Goal: Task Accomplishment & Management: Manage account settings

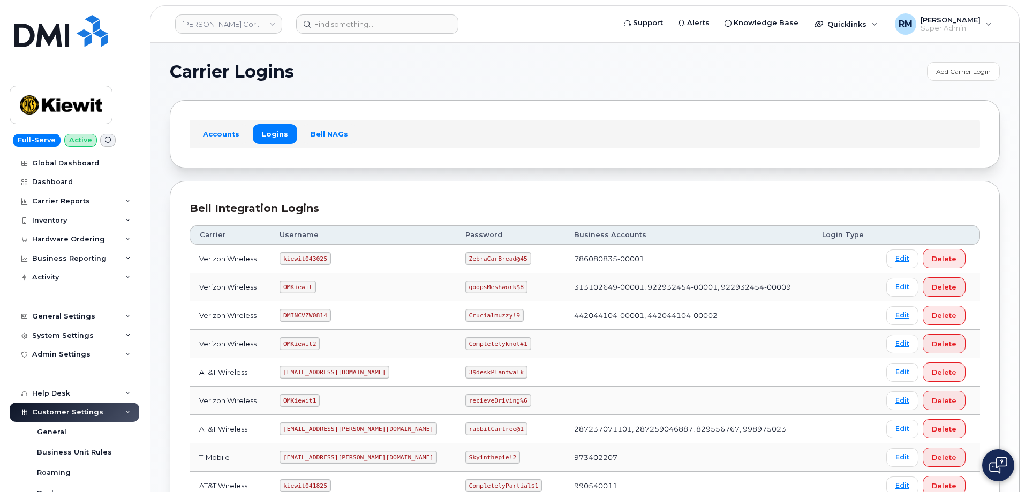
scroll to position [107, 0]
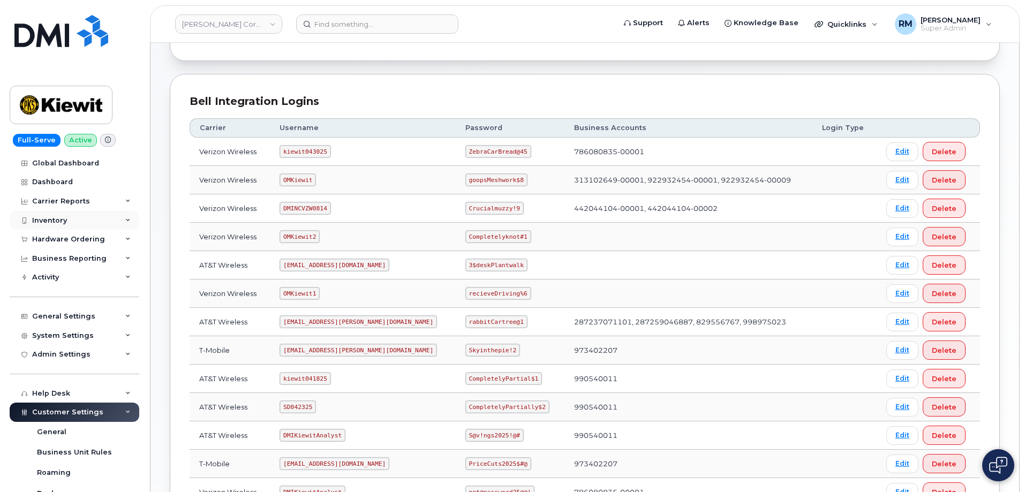
click at [69, 217] on div "Inventory" at bounding box center [75, 220] width 130 height 19
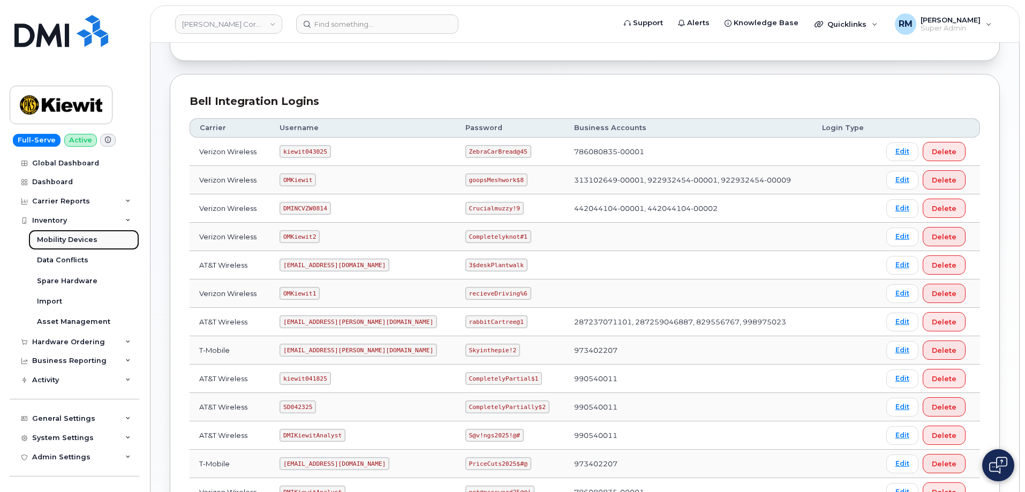
click at [60, 241] on div "Mobility Devices" at bounding box center [67, 240] width 60 height 10
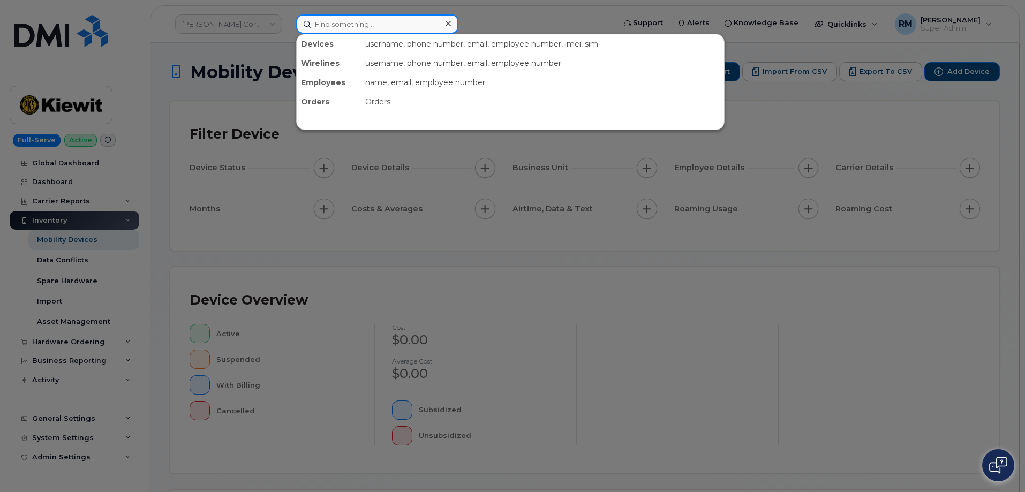
click at [343, 29] on input at bounding box center [377, 23] width 162 height 19
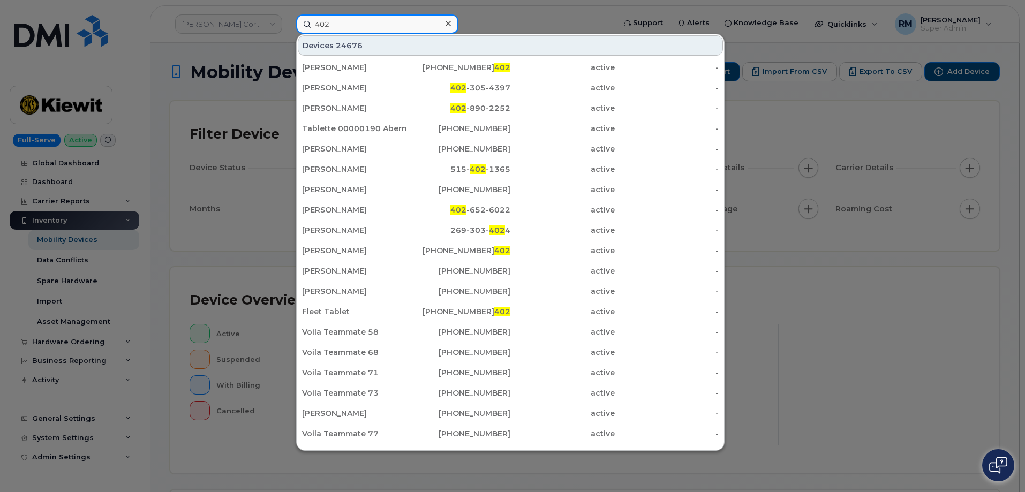
drag, startPoint x: 352, startPoint y: 20, endPoint x: 256, endPoint y: 35, distance: 97.1
click at [287, 34] on div "402 Devices 24676 Michael Yuile 250-818-5 402 active - Tilyn Foresman 402 -305-…" at bounding box center [451, 23] width 329 height 19
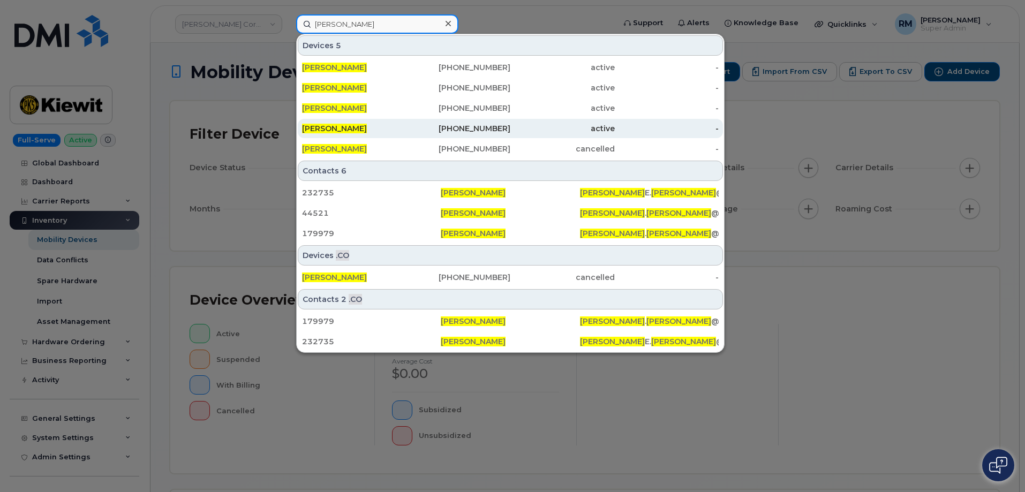
type input "paul andrews"
click at [373, 128] on div "PAUL ANDREWS" at bounding box center [354, 128] width 104 height 11
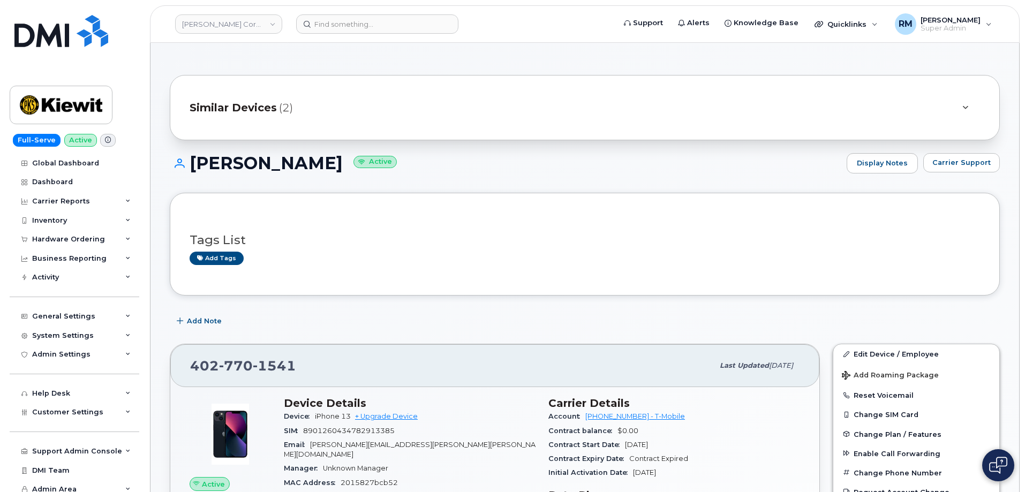
click at [275, 105] on span "Similar Devices" at bounding box center [233, 108] width 87 height 16
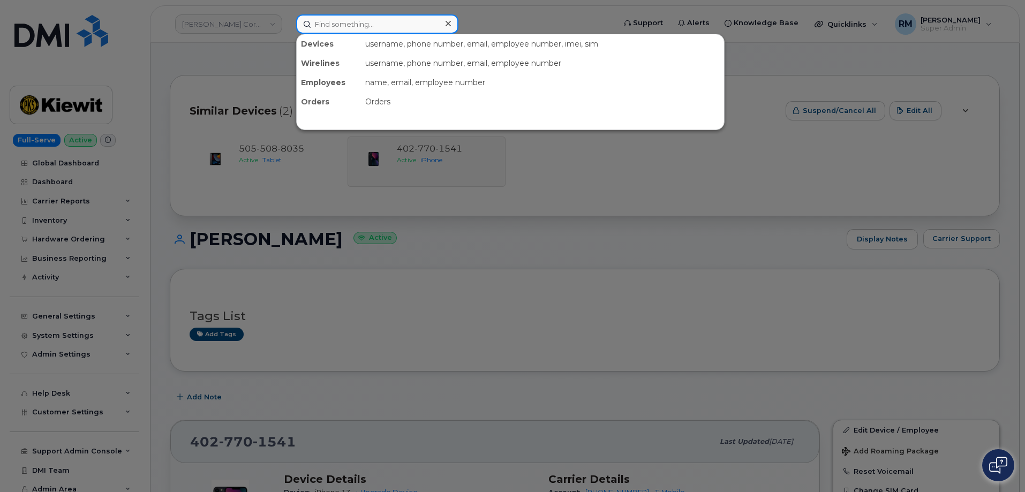
click at [353, 23] on input at bounding box center [377, 23] width 162 height 19
click at [488, 254] on div at bounding box center [512, 246] width 1025 height 492
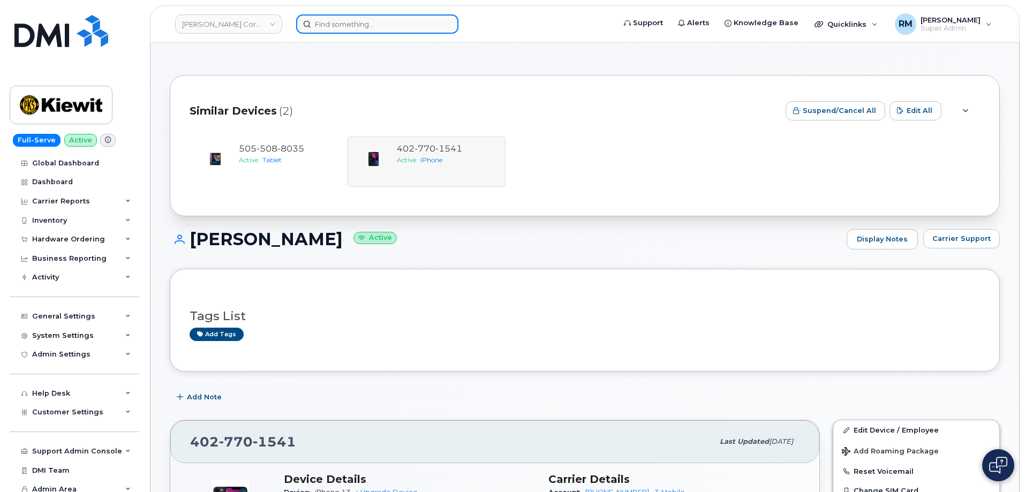
click at [367, 27] on input at bounding box center [377, 23] width 162 height 19
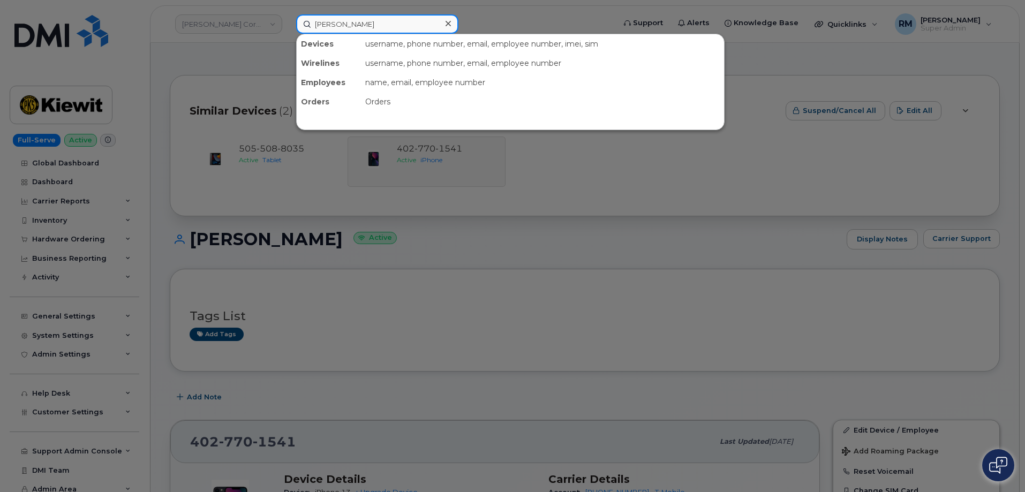
type input "daniel buffing"
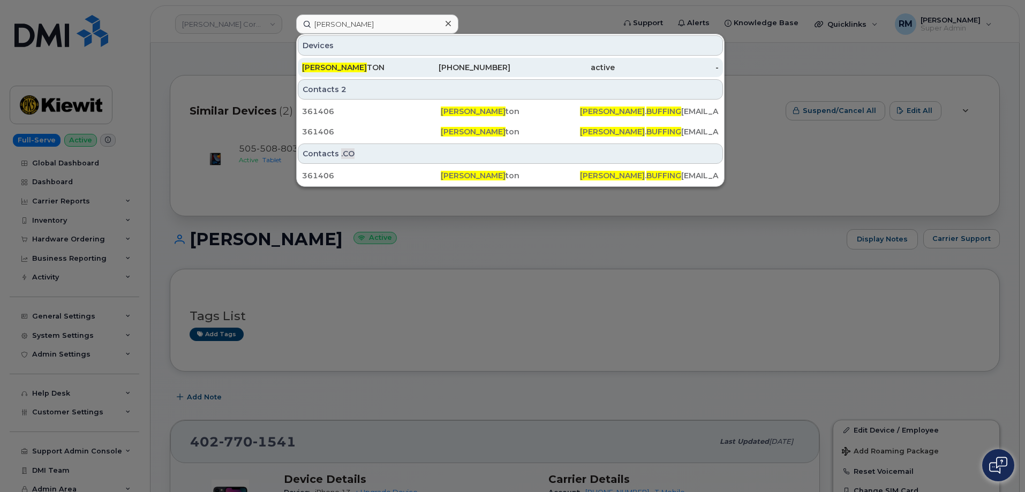
click at [369, 65] on div "DANIEL BUFFING TON" at bounding box center [354, 67] width 104 height 11
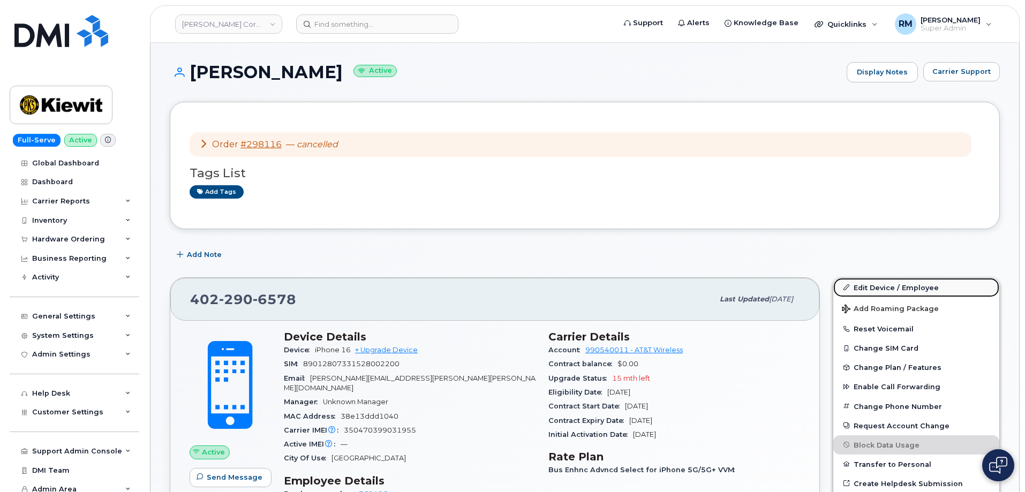
click at [874, 288] on link "Edit Device / Employee" at bounding box center [916, 287] width 166 height 19
drag, startPoint x: 818, startPoint y: 328, endPoint x: 823, endPoint y: 328, distance: 5.9
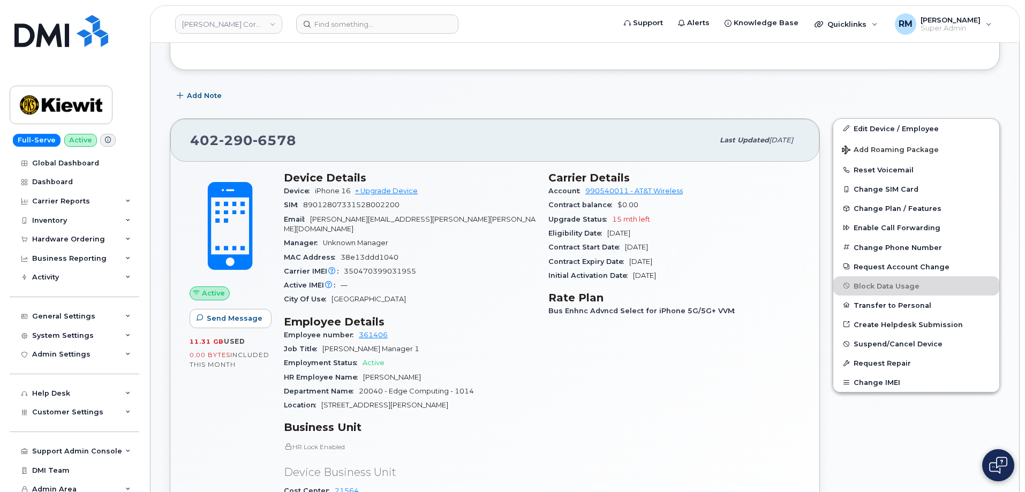
scroll to position [161, 0]
click at [868, 245] on button "Change Phone Number" at bounding box center [916, 245] width 166 height 19
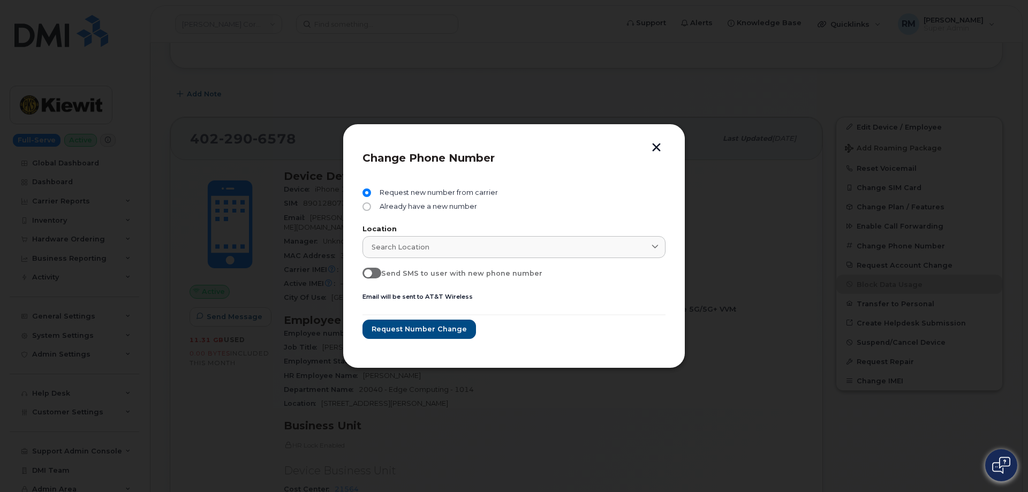
click at [659, 150] on button "button" at bounding box center [656, 148] width 16 height 11
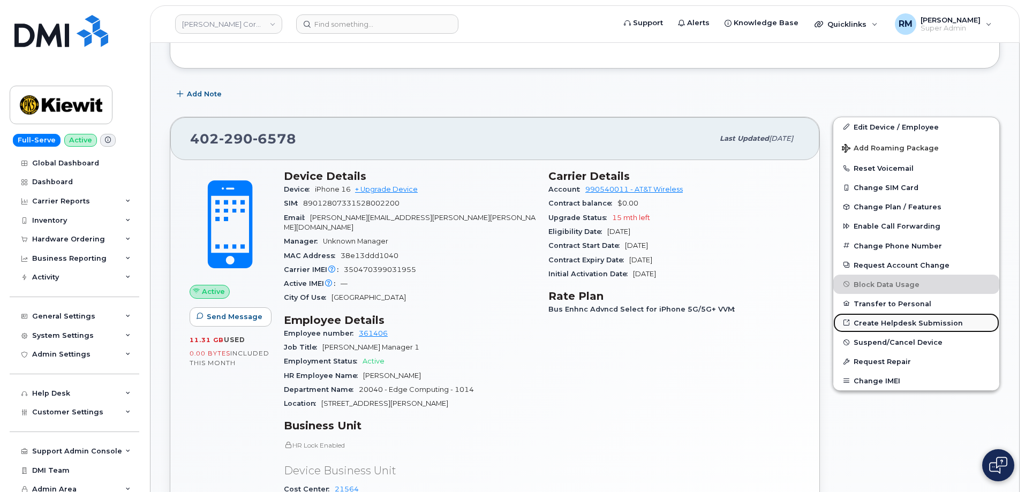
click at [876, 321] on link "Create Helpdesk Submission" at bounding box center [916, 322] width 166 height 19
click at [823, 229] on div "402 290 6578 Last updated Aug 11, 2025 Active Send Message 11.31 GB  used 0.00 …" at bounding box center [494, 376] width 663 height 533
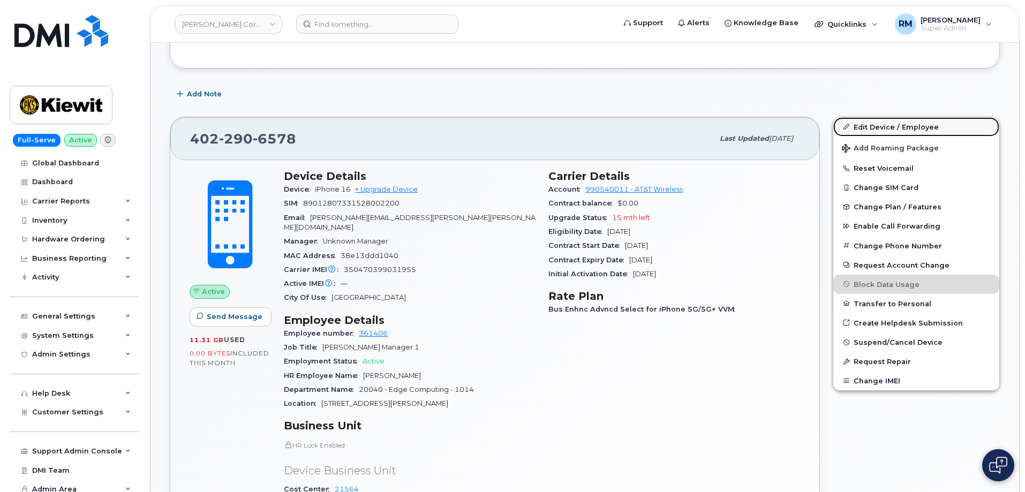
click at [882, 125] on link "Edit Device / Employee" at bounding box center [916, 126] width 166 height 19
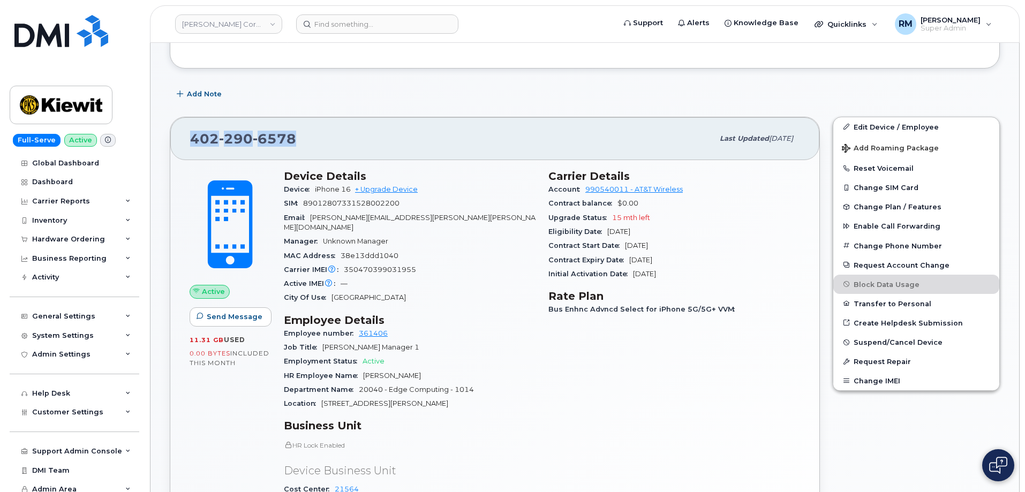
drag, startPoint x: 302, startPoint y: 137, endPoint x: 183, endPoint y: 139, distance: 119.9
click at [183, 139] on div "402 290 6578 Last updated Aug 11, 2025" at bounding box center [494, 138] width 649 height 43
copy span "402 290 6578"
click at [873, 127] on link "Edit Device / Employee" at bounding box center [916, 126] width 166 height 19
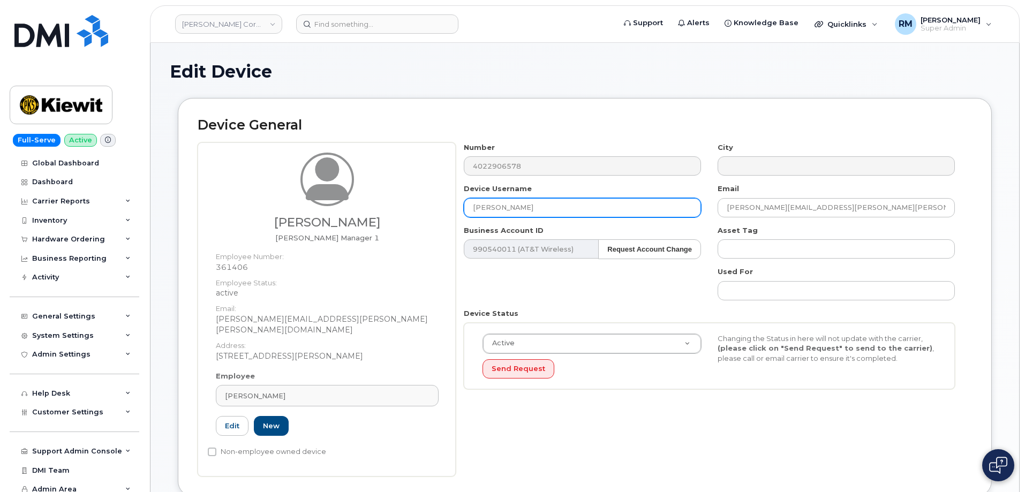
drag, startPoint x: 557, startPoint y: 205, endPoint x: 396, endPoint y: 206, distance: 161.2
click at [396, 206] on div "Daniel Buffington TG Sr Manager 1 Employee Number: 361406 Employee Status: acti…" at bounding box center [585, 309] width 774 height 334
type input "DANIEL BUFFINGTON"
drag, startPoint x: 556, startPoint y: 206, endPoint x: 418, endPoint y: 202, distance: 137.6
click at [418, 202] on div "[PERSON_NAME] [PERSON_NAME] Manager 1 Employee Number: 361406 Employee Status: …" at bounding box center [585, 309] width 774 height 334
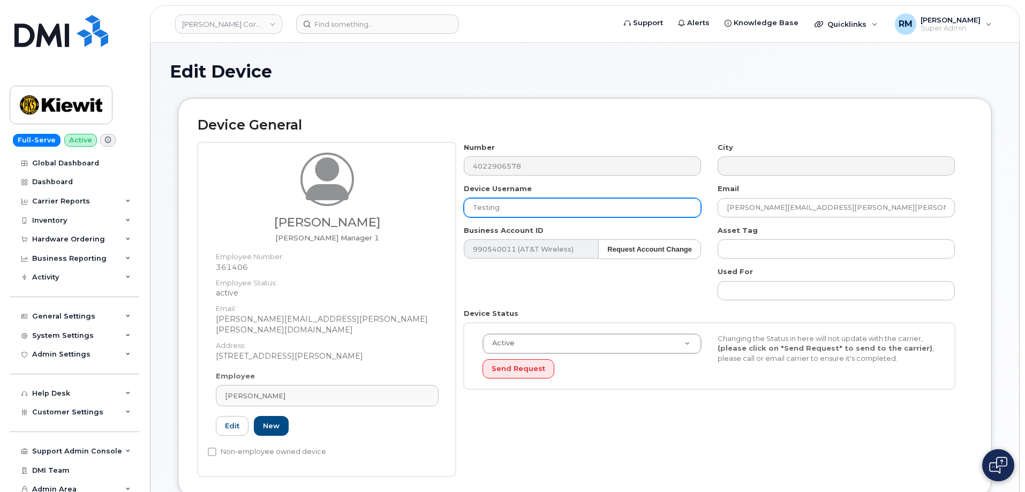
type input "Testing"
drag, startPoint x: 510, startPoint y: 208, endPoint x: 457, endPoint y: 211, distance: 53.1
click at [457, 211] on div "Device Username DANIEL BUFFINGTON" at bounding box center [583, 201] width 254 height 34
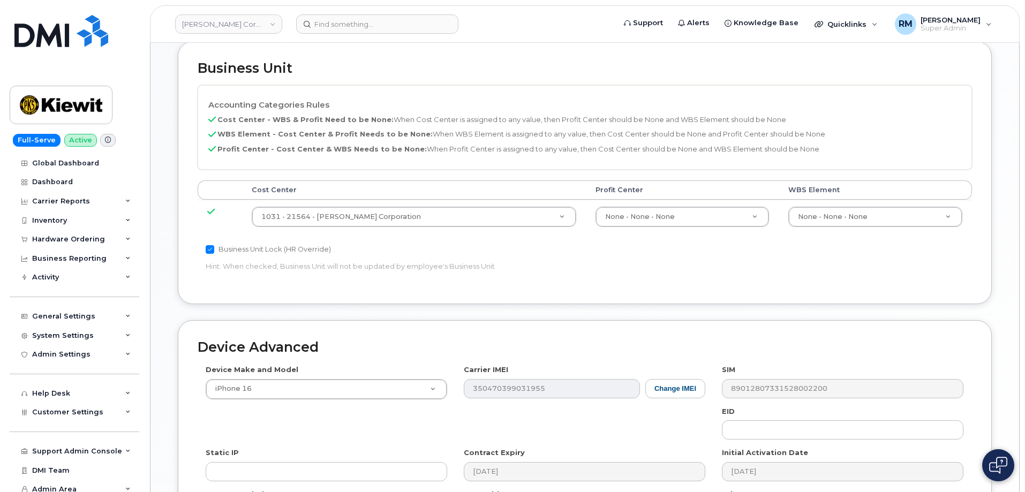
scroll to position [608, 0]
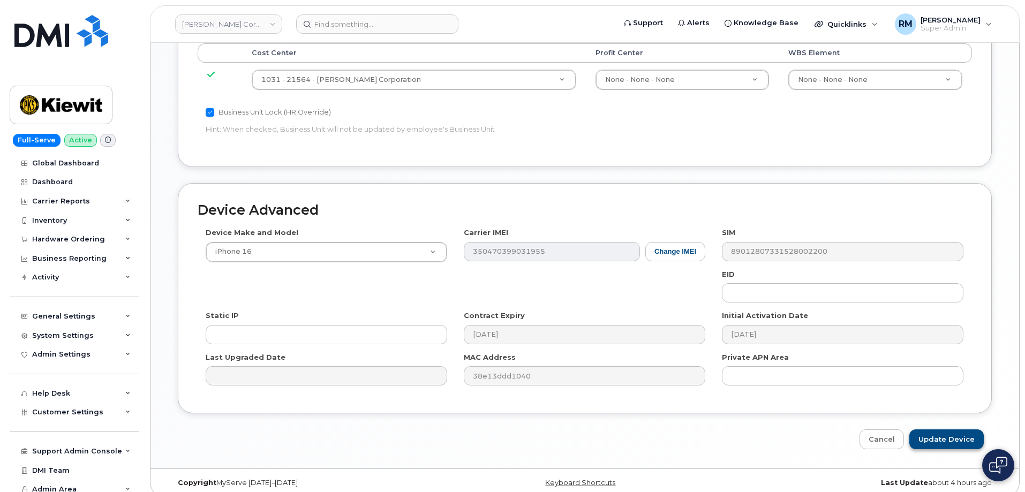
type input "Test"
click at [944, 431] on input "Update Device" at bounding box center [946, 439] width 74 height 20
type input "Saving..."
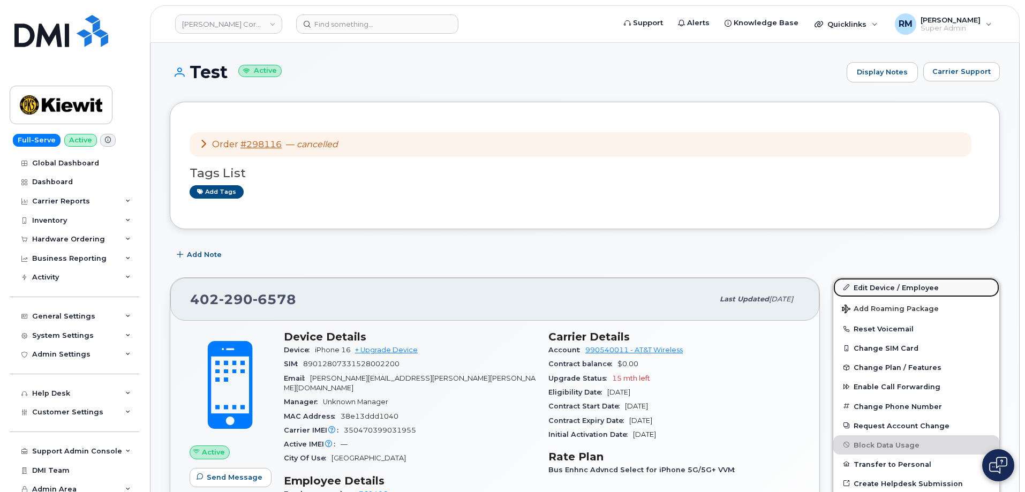
click at [871, 288] on link "Edit Device / Employee" at bounding box center [916, 287] width 166 height 19
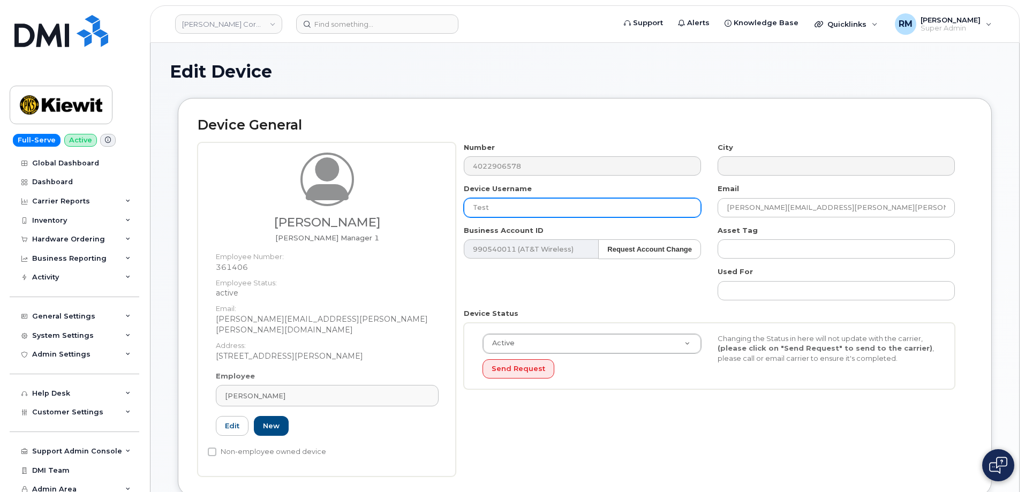
drag, startPoint x: 513, startPoint y: 207, endPoint x: 379, endPoint y: 214, distance: 134.5
click at [392, 213] on div "Daniel Buffington TG Sr Manager 1 Employee Number: 361406 Employee Status: acti…" at bounding box center [585, 309] width 774 height 334
type input "Daniel Buffington"
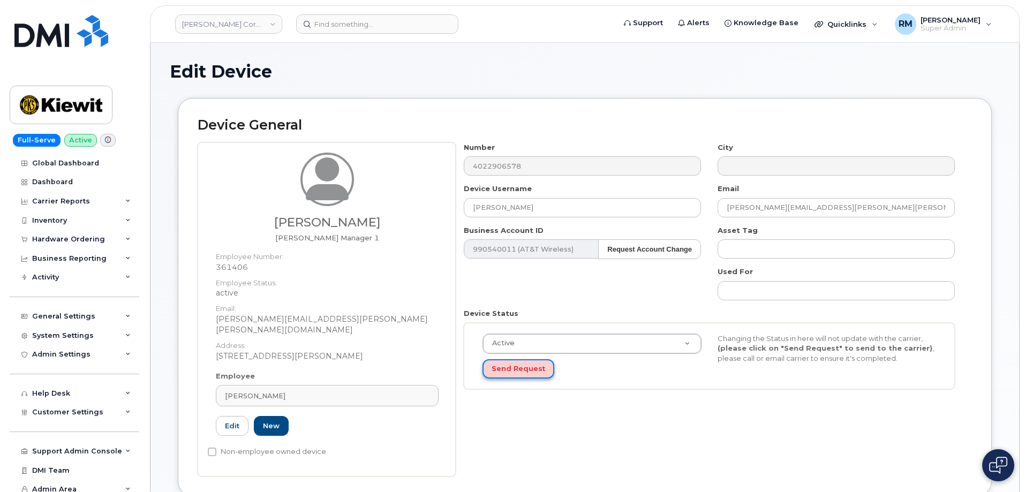
click at [518, 374] on button "Send Request" at bounding box center [518, 369] width 72 height 20
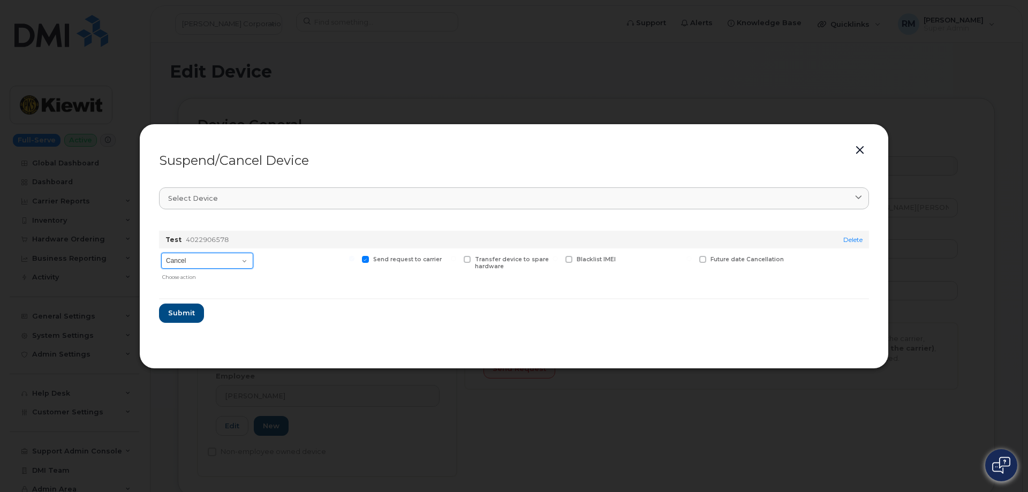
click at [205, 259] on select "Cancel Suspend - Reduced Rate Suspend - Full Rate Suspend - Lost Device/Stolen …" at bounding box center [207, 261] width 92 height 16
click at [338, 146] on header "Suspend/Cancel Device" at bounding box center [514, 160] width 710 height 34
click at [860, 150] on button "button" at bounding box center [860, 150] width 16 height 15
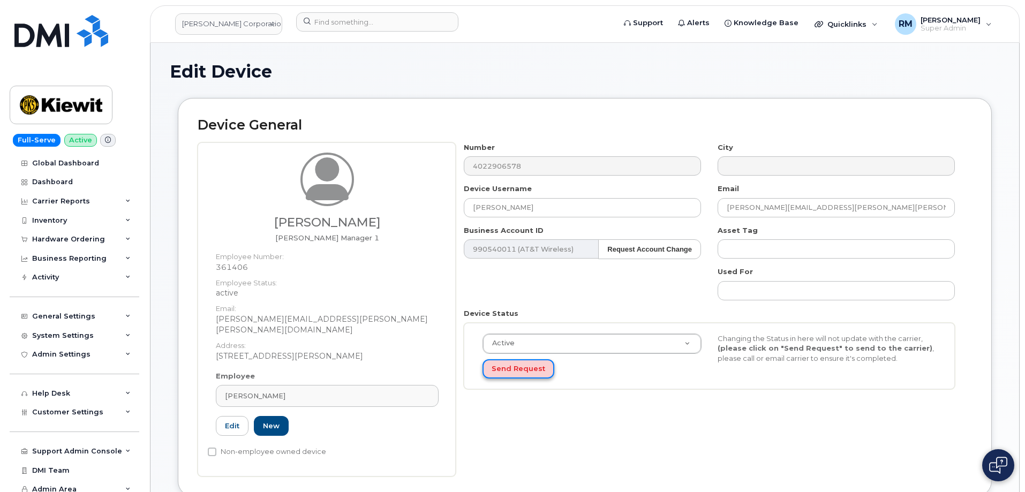
click at [518, 373] on button "Send Request" at bounding box center [518, 369] width 72 height 20
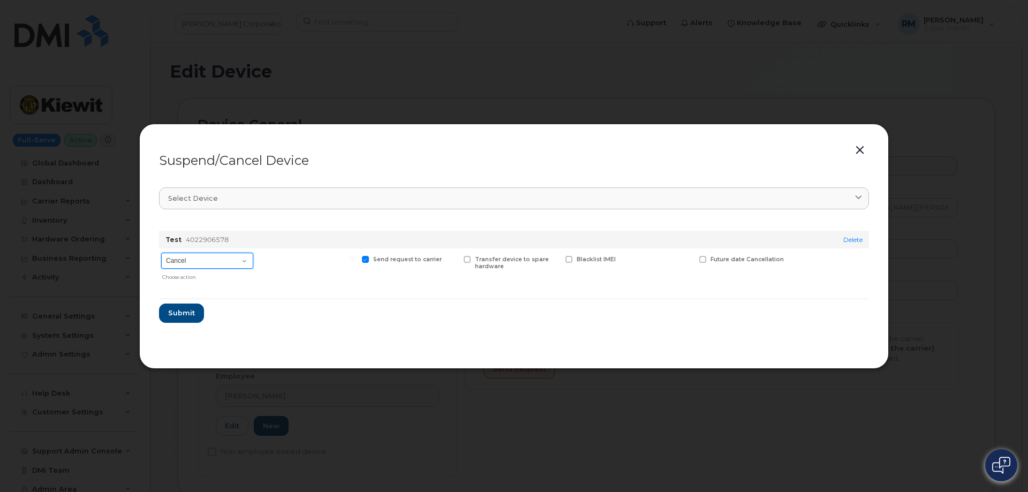
click at [237, 260] on select "Cancel Suspend - Reduced Rate Suspend - Full Rate Suspend - Lost Device/Stolen …" at bounding box center [207, 261] width 92 height 16
click at [716, 350] on div "Suspend/Cancel Device Select device Type first three symbols or more Test 40229…" at bounding box center [514, 246] width 750 height 245
click at [863, 148] on button "button" at bounding box center [860, 150] width 16 height 15
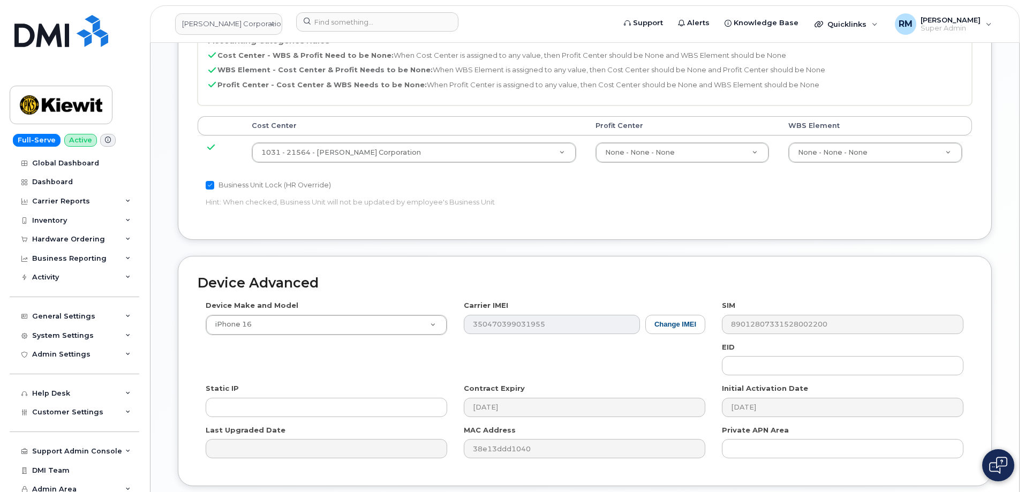
scroll to position [608, 0]
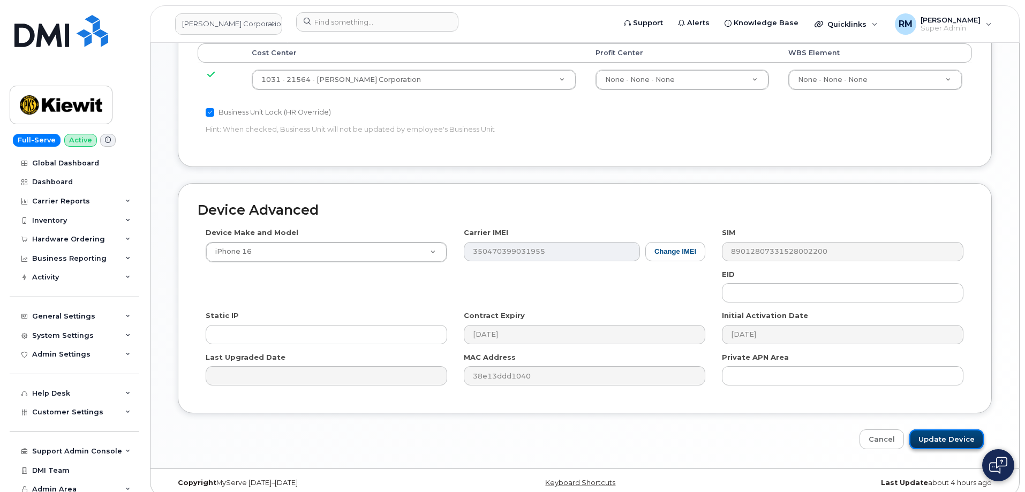
click at [944, 431] on input "Update Device" at bounding box center [946, 439] width 74 height 20
type input "Saving..."
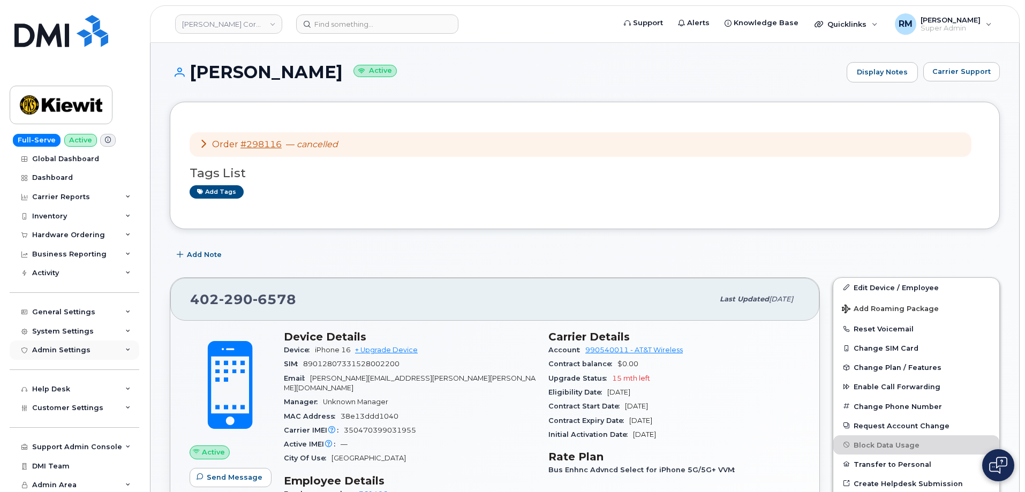
scroll to position [6, 0]
click at [121, 330] on div "System Settings" at bounding box center [75, 329] width 130 height 19
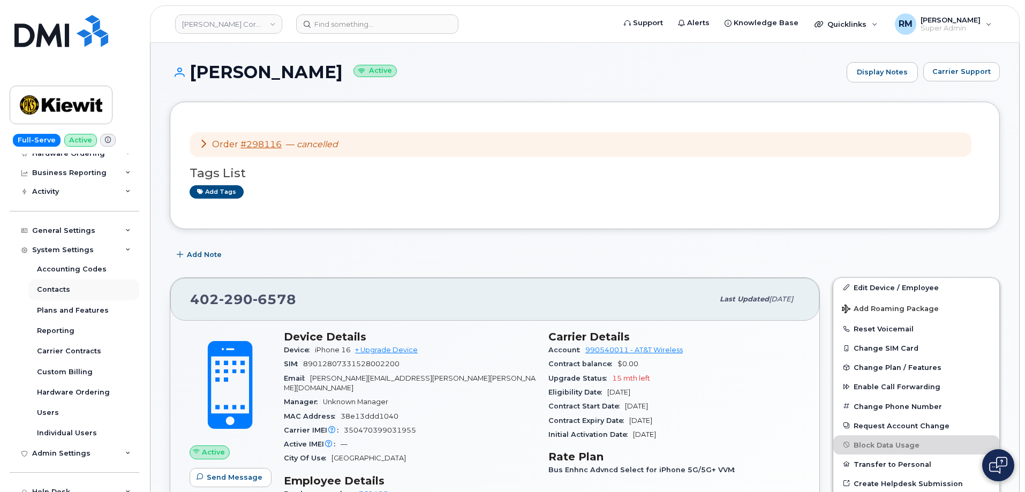
scroll to position [114, 0]
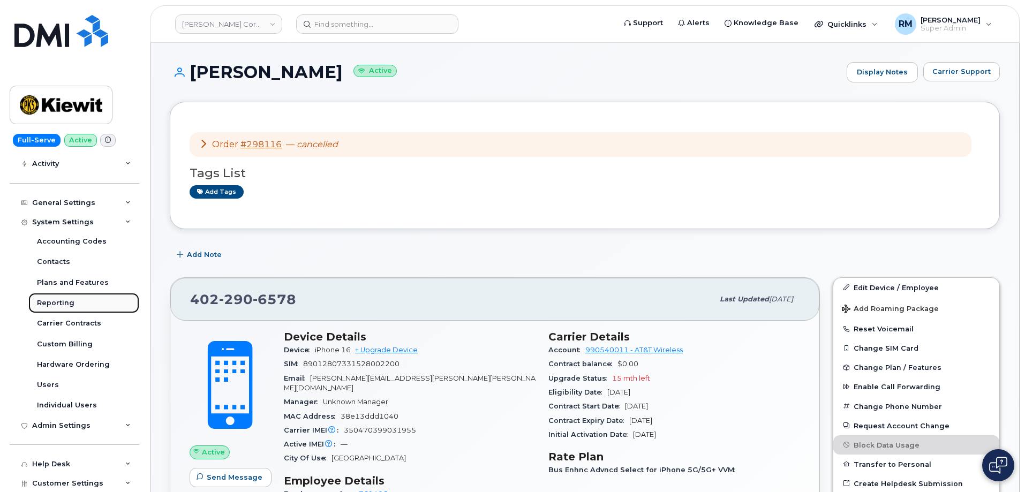
click at [62, 304] on div "Reporting" at bounding box center [55, 303] width 37 height 10
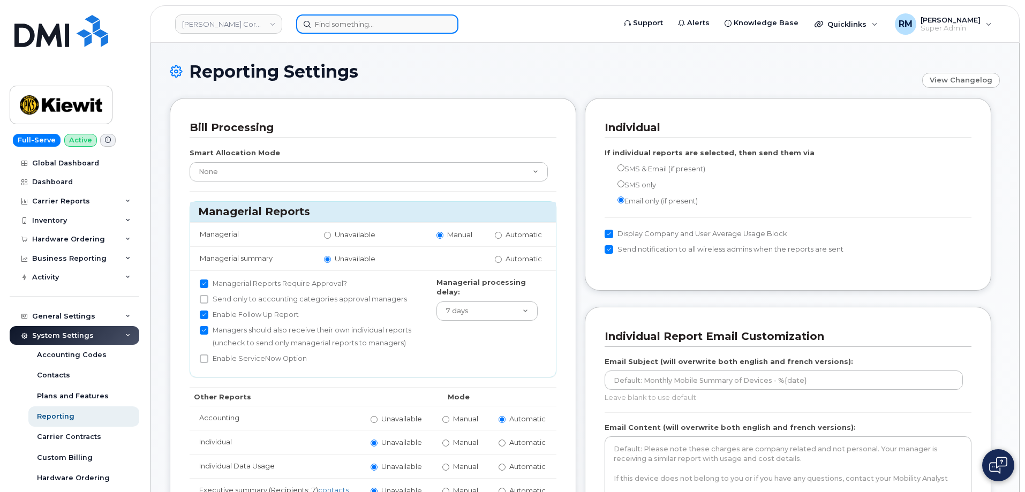
click at [319, 23] on input at bounding box center [377, 23] width 162 height 19
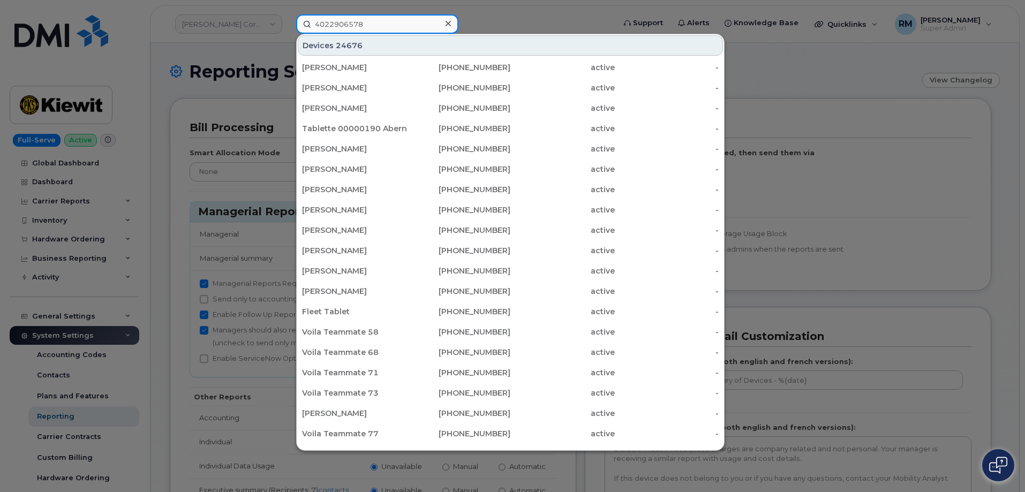
type input "4022906578"
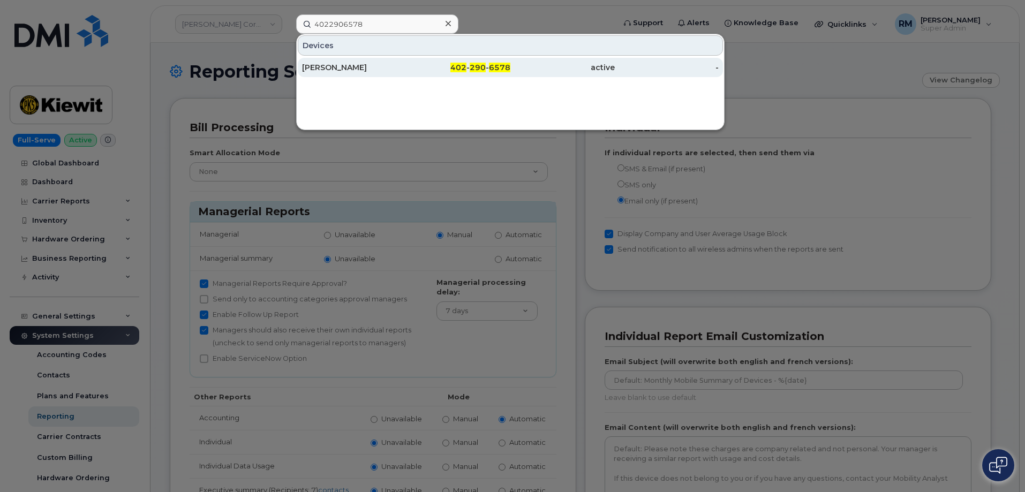
click at [406, 62] on div "[PERSON_NAME]" at bounding box center [458, 67] width 104 height 19
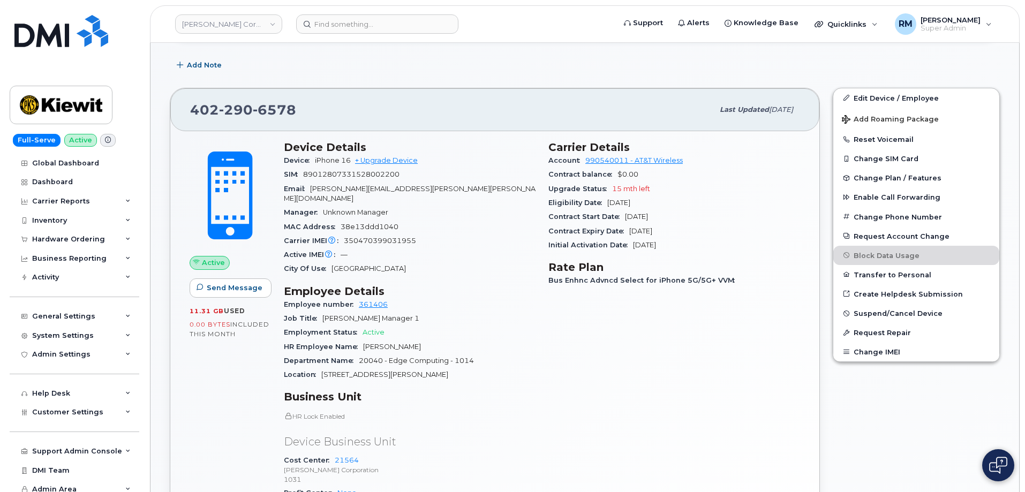
scroll to position [161, 0]
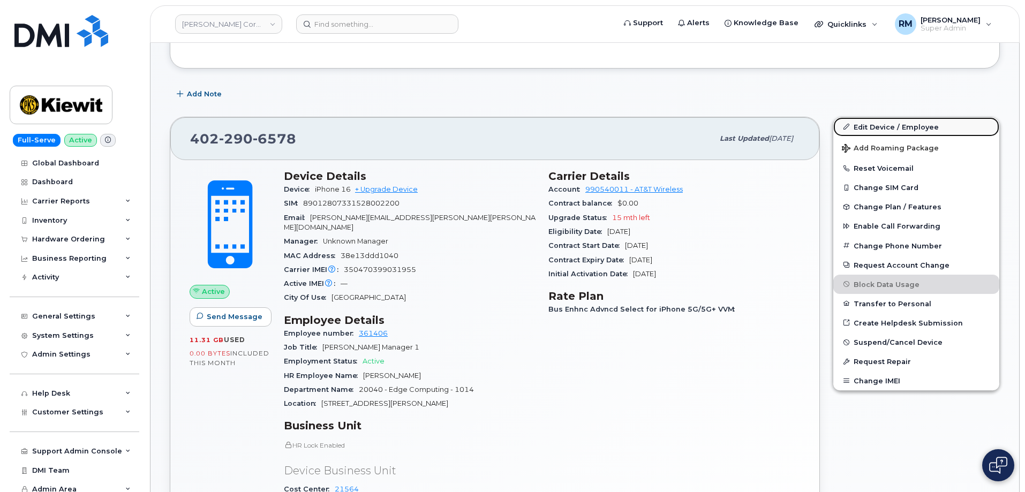
click at [896, 124] on link "Edit Device / Employee" at bounding box center [916, 126] width 166 height 19
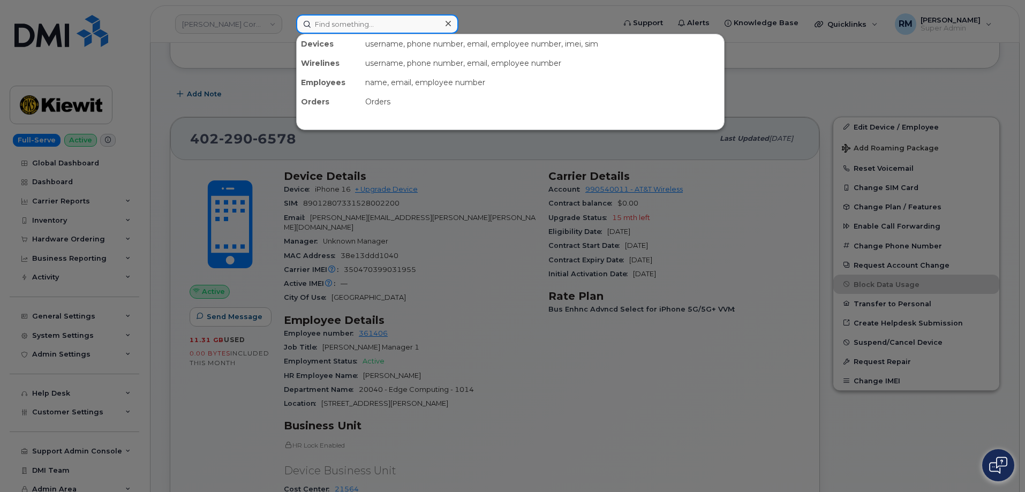
click at [374, 25] on input at bounding box center [377, 23] width 162 height 19
paste input "605-201-4733"
type input "605-201-4733"
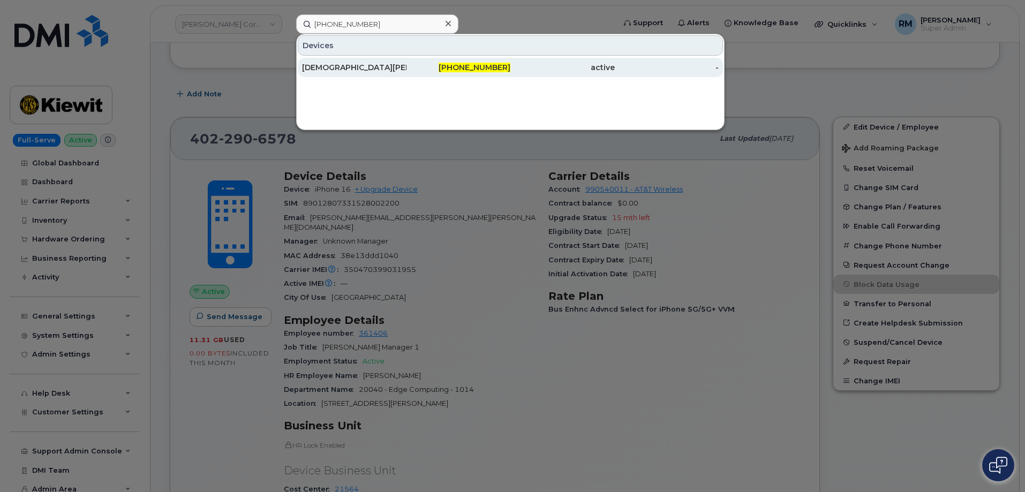
click at [364, 70] on div "[DEMOGRAPHIC_DATA][PERSON_NAME]" at bounding box center [354, 67] width 104 height 11
